Goal: Task Accomplishment & Management: Use online tool/utility

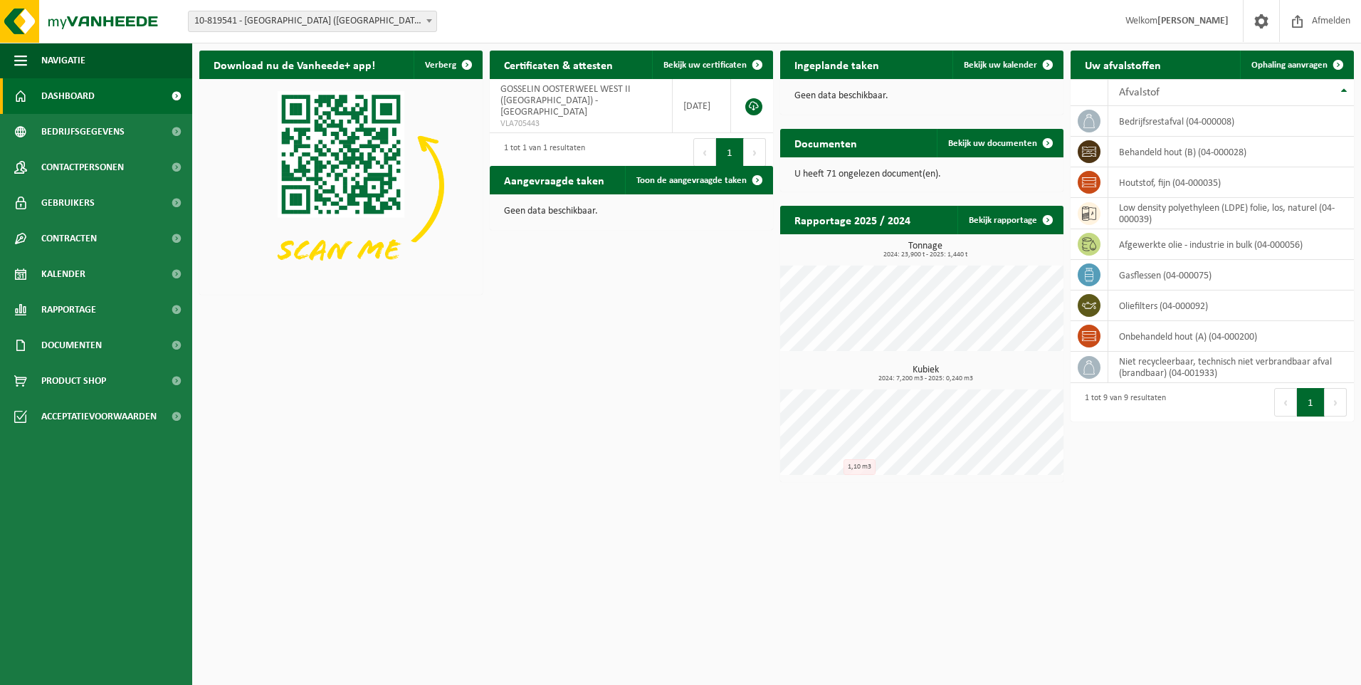
click at [426, 19] on span at bounding box center [429, 20] width 14 height 19
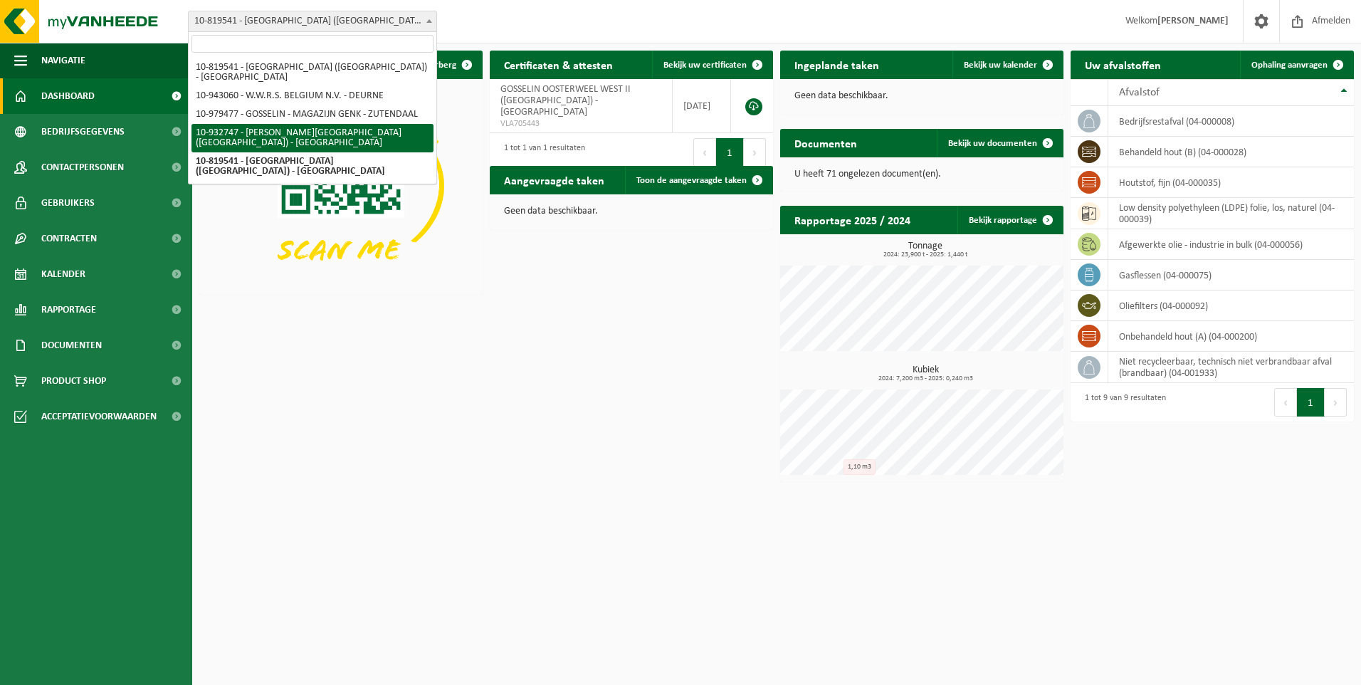
select select "135282"
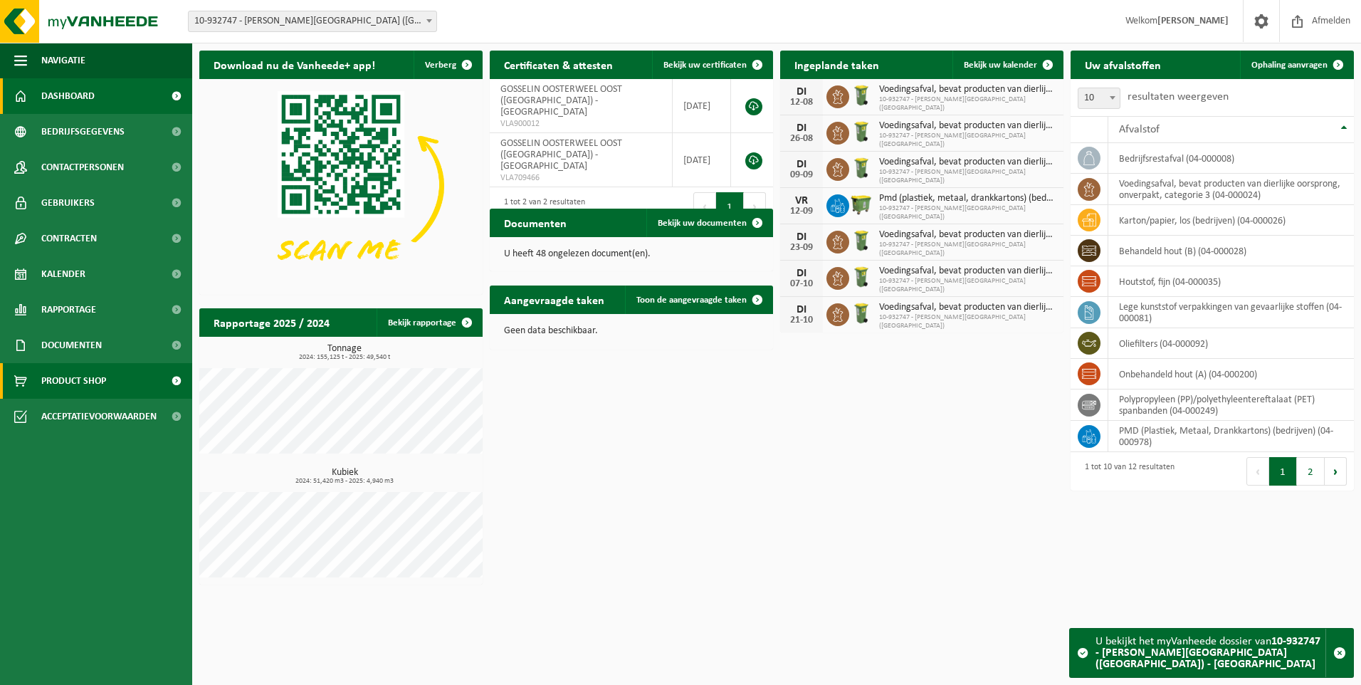
click at [97, 373] on span "Product Shop" at bounding box center [73, 381] width 65 height 36
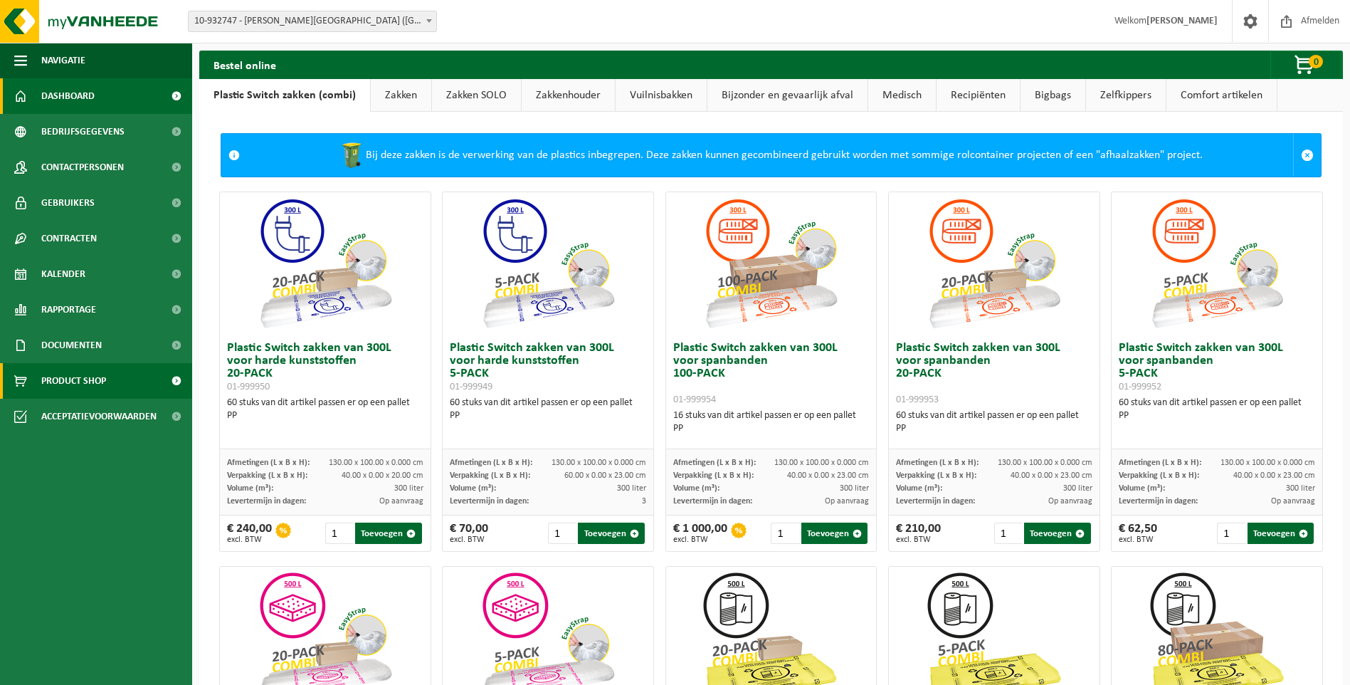
click at [77, 97] on span "Dashboard" at bounding box center [67, 96] width 53 height 36
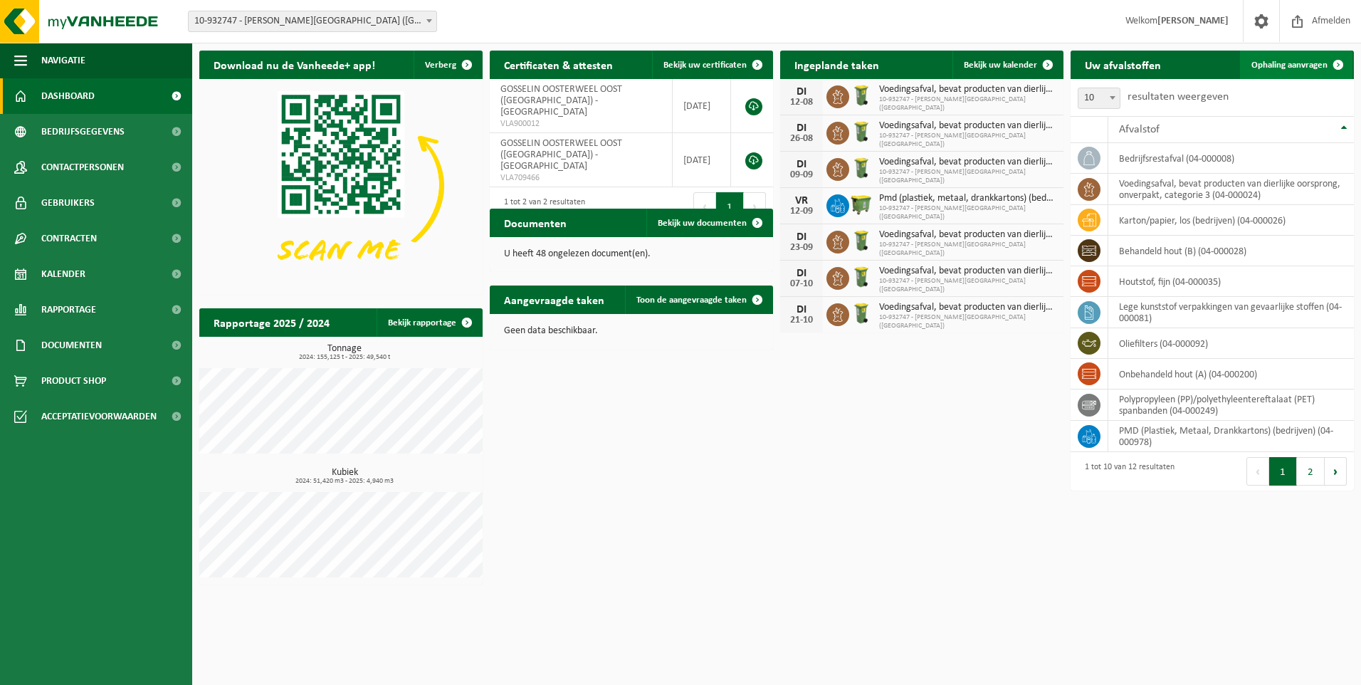
click at [1275, 66] on span "Ophaling aanvragen" at bounding box center [1289, 64] width 76 height 9
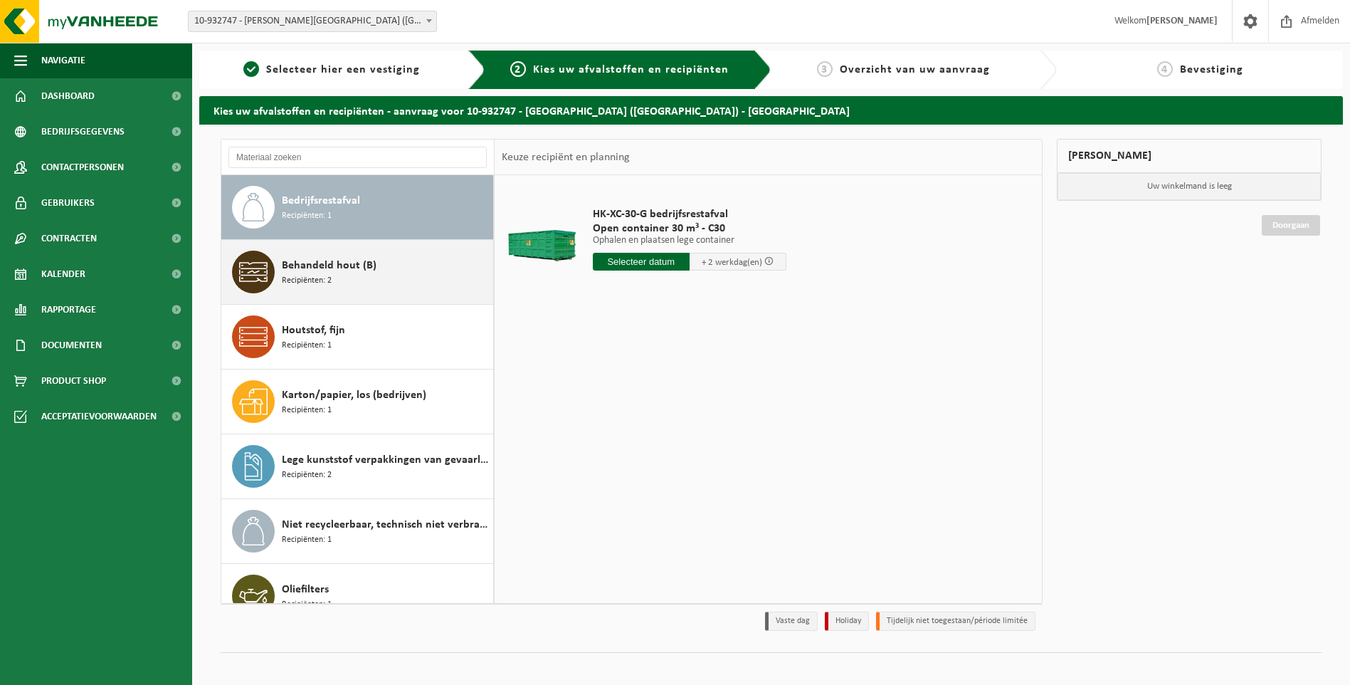
click at [339, 279] on div "Behandeld hout (B) Recipiënten: 2" at bounding box center [386, 272] width 208 height 43
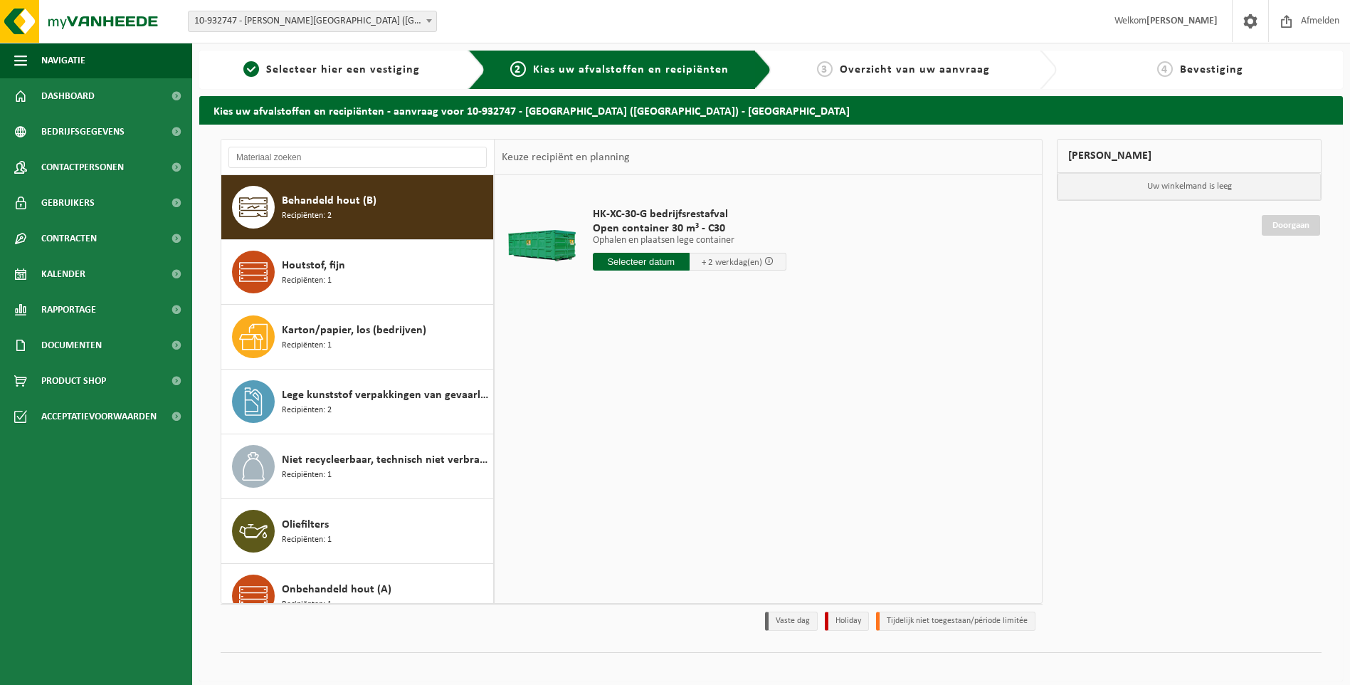
scroll to position [65, 0]
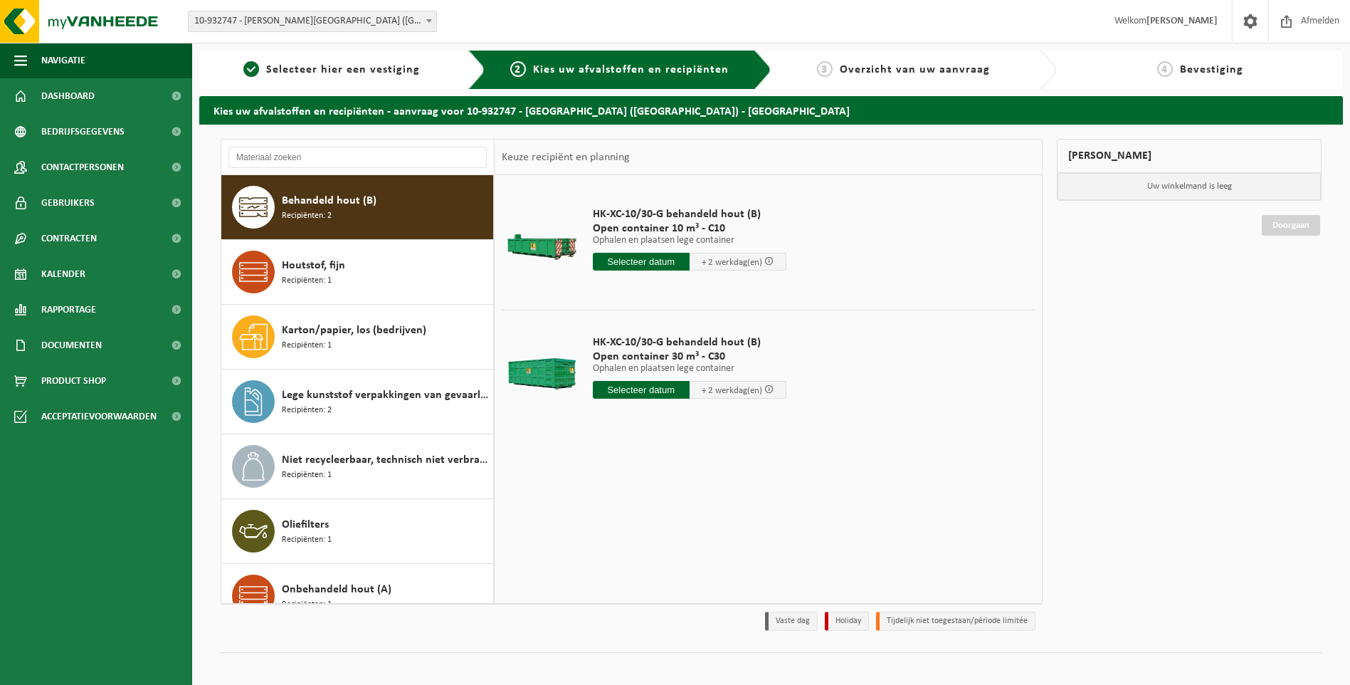
click at [658, 264] on input "text" at bounding box center [641, 262] width 97 height 18
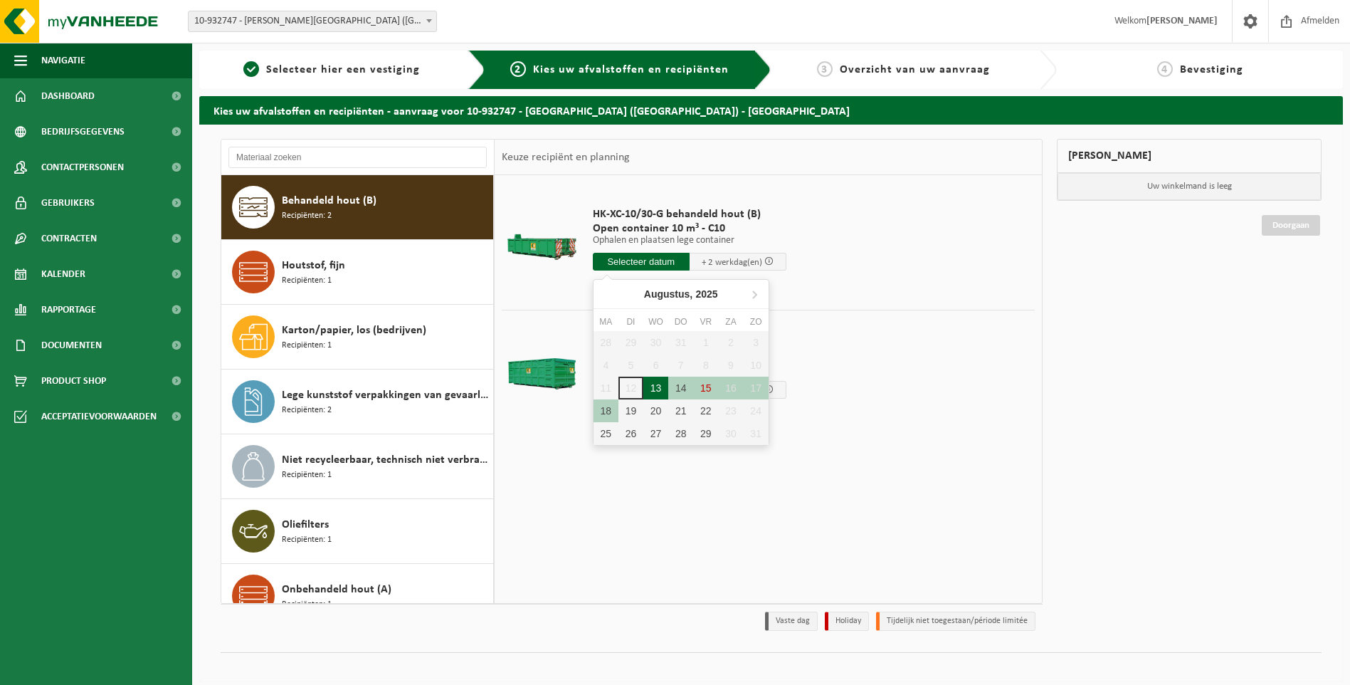
click at [662, 391] on div "13" at bounding box center [655, 387] width 25 height 23
type input "Van 2025-08-13"
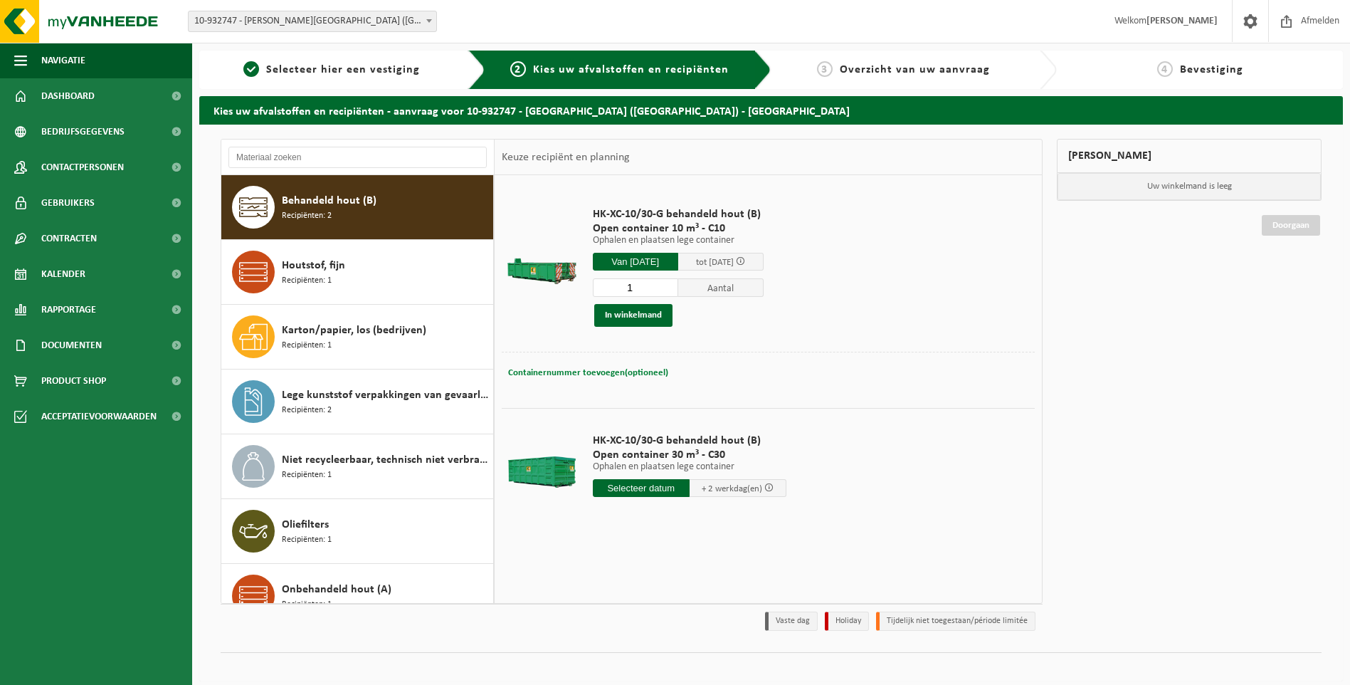
click at [621, 375] on span "Containernummer toevoegen(optioneel)" at bounding box center [588, 372] width 160 height 9
type input "C10 773"
click at [648, 318] on button "In winkelmand" at bounding box center [633, 315] width 78 height 23
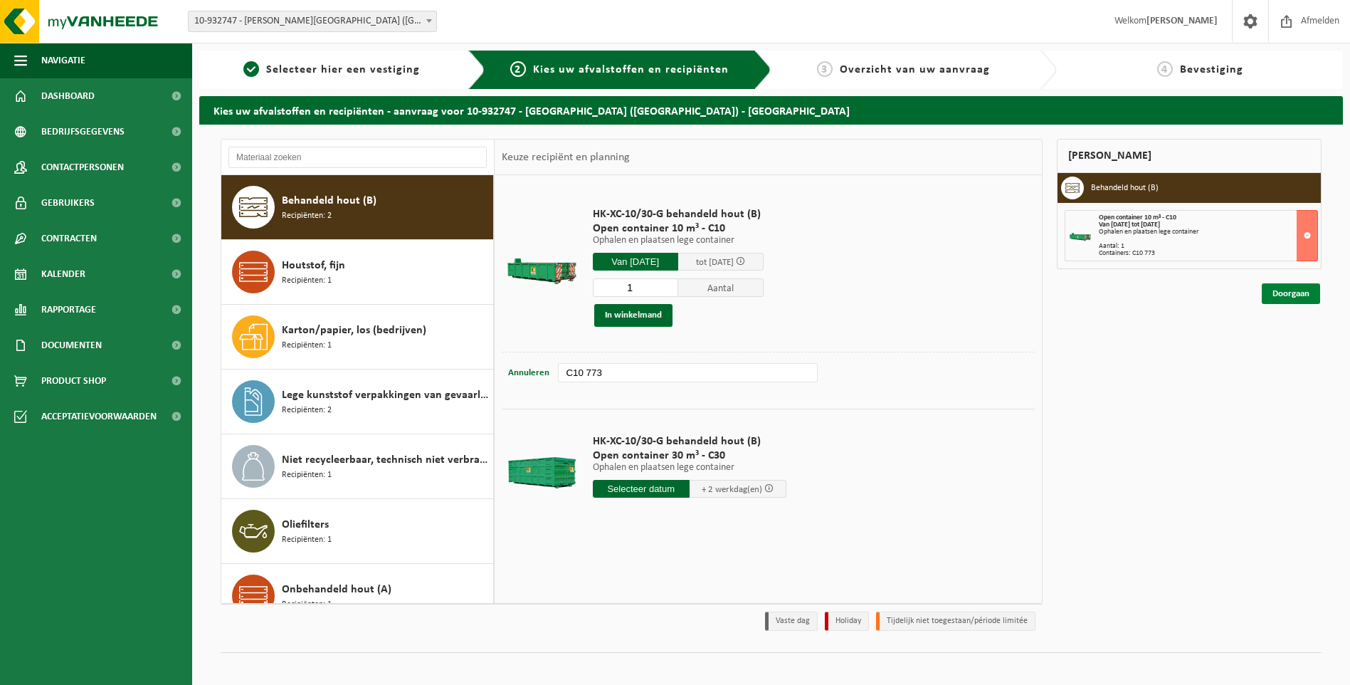
click at [1290, 292] on link "Doorgaan" at bounding box center [1291, 293] width 58 height 21
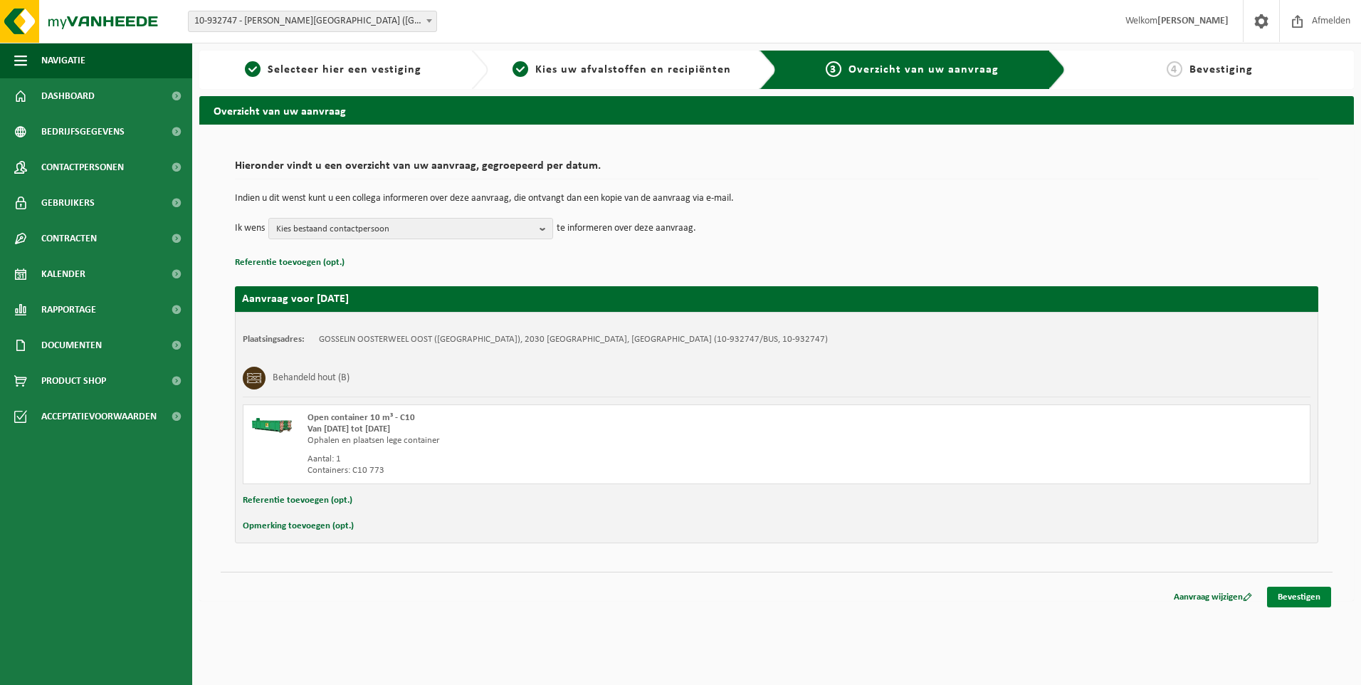
click at [1294, 601] on link "Bevestigen" at bounding box center [1299, 596] width 64 height 21
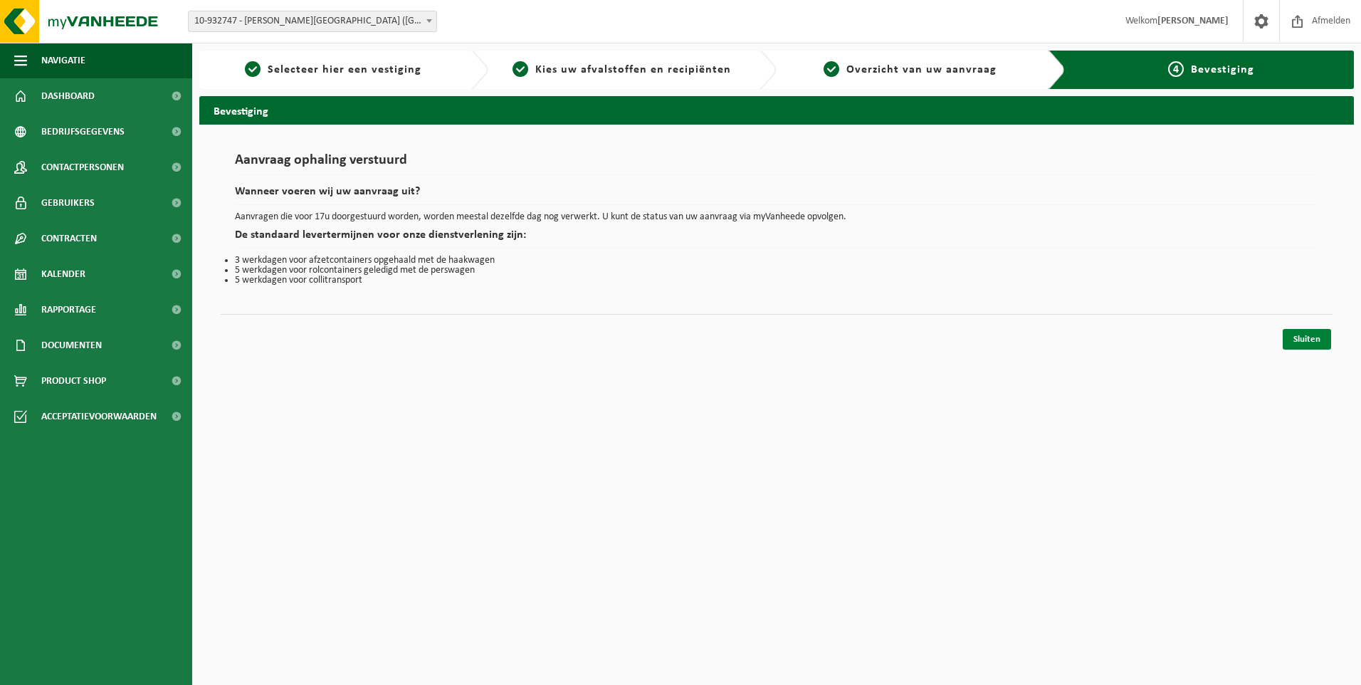
click at [1307, 338] on link "Sluiten" at bounding box center [1306, 339] width 48 height 21
